Goal: Transaction & Acquisition: Subscribe to service/newsletter

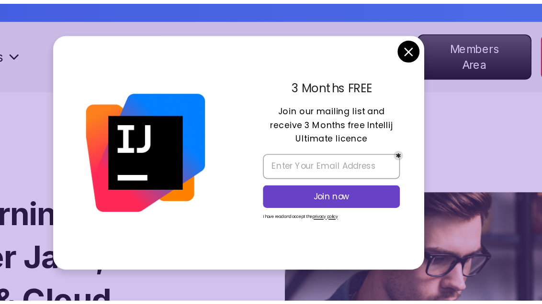
scroll to position [16, 0]
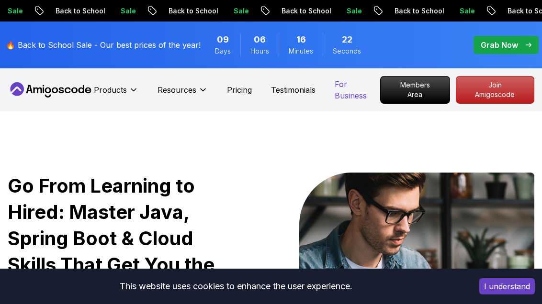
scroll to position [0, 1]
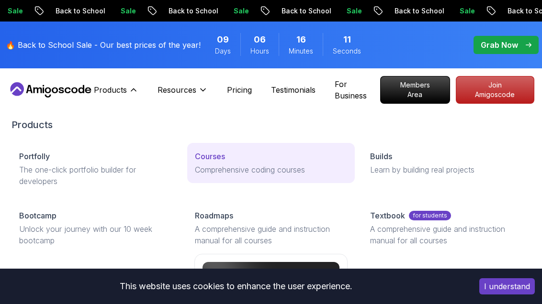
click at [224, 160] on p "Courses" at bounding box center [210, 156] width 30 height 11
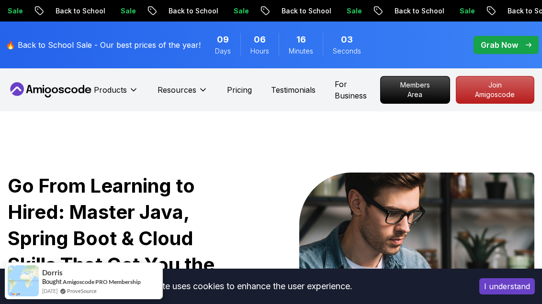
click at [405, 254] on button "I understand" at bounding box center [507, 287] width 56 height 16
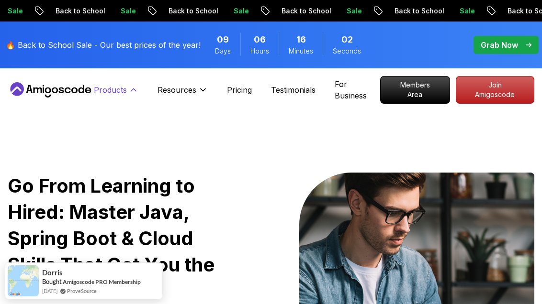
click at [105, 90] on p "Products" at bounding box center [110, 89] width 33 height 11
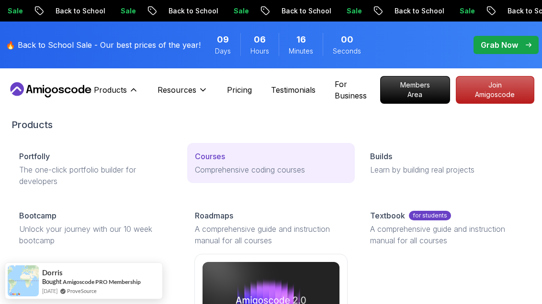
click at [226, 158] on div "Courses" at bounding box center [271, 156] width 153 height 11
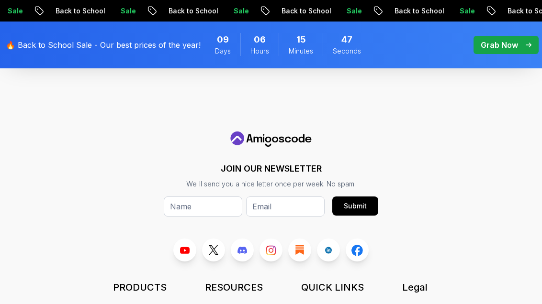
scroll to position [3722, 2]
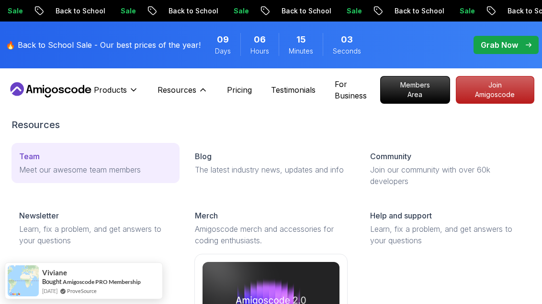
click at [56, 162] on link "Team Meet our awesome team members" at bounding box center [95, 163] width 168 height 40
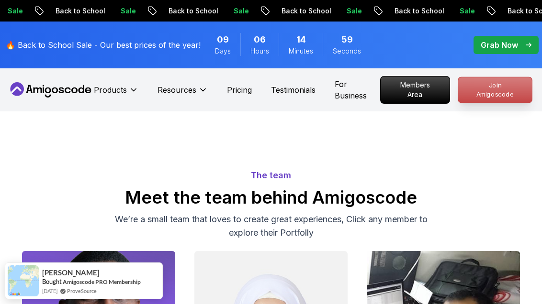
click at [405, 89] on p "Join Amigoscode" at bounding box center [495, 89] width 74 height 25
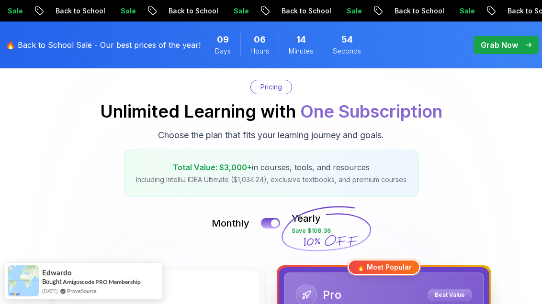
scroll to position [99, 0]
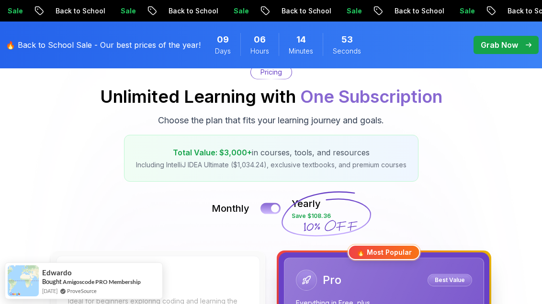
click at [269, 211] on button at bounding box center [270, 208] width 20 height 11
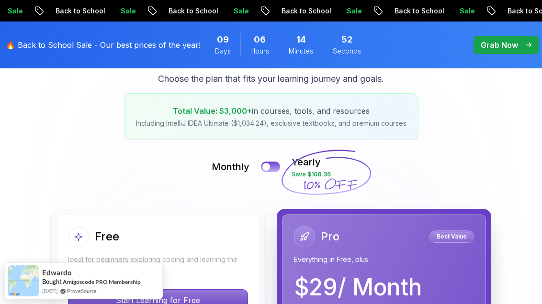
scroll to position [158, 0]
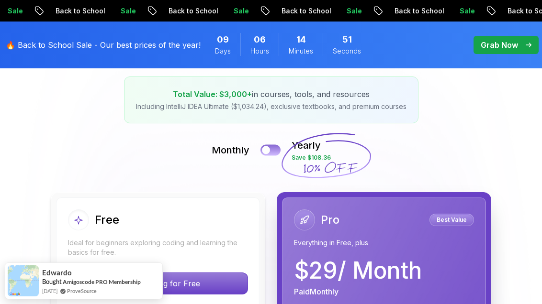
click at [270, 147] on button at bounding box center [270, 150] width 20 height 11
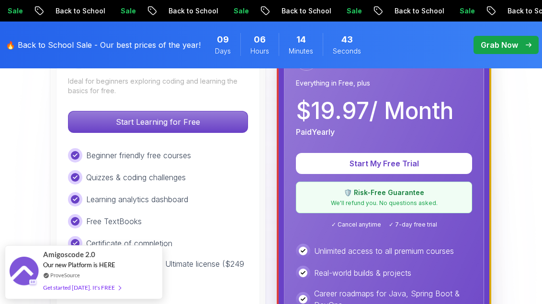
scroll to position [242, 0]
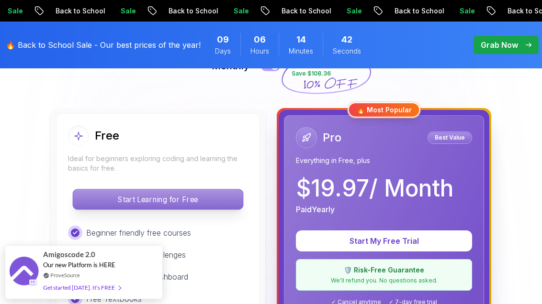
click at [169, 192] on p "Start Learning for Free" at bounding box center [158, 200] width 170 height 20
click at [174, 195] on p "Start Learning for Free" at bounding box center [158, 200] width 170 height 20
click at [175, 200] on p "Start Learning for Free" at bounding box center [158, 200] width 170 height 20
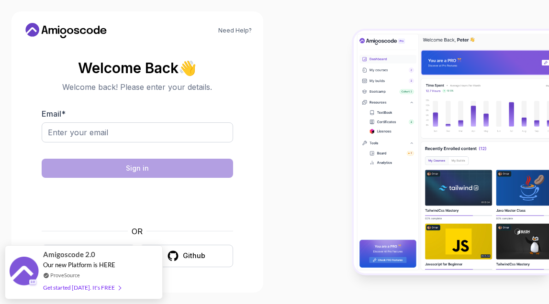
click at [259, 76] on div "Need Help? Welcome Back 👋 Welcome back! Please enter your details. Email * Sign…" at bounding box center [137, 152] width 252 height 282
click at [237, 28] on link "Need Help?" at bounding box center [235, 31] width 34 height 8
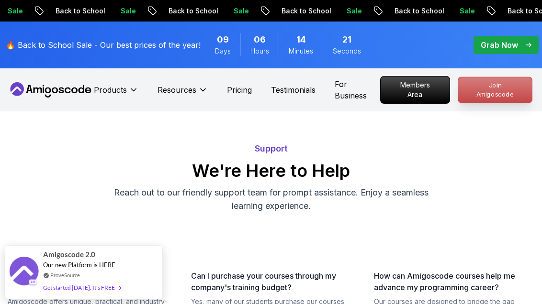
click at [405, 84] on p "Join Amigoscode" at bounding box center [495, 89] width 74 height 25
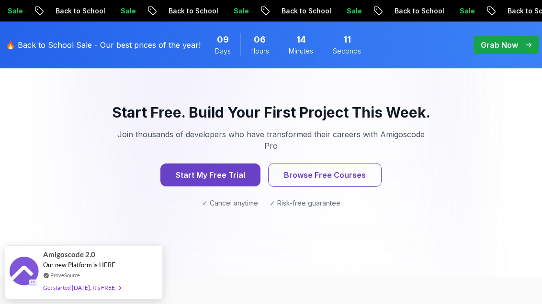
scroll to position [1416, 0]
